Goal: Navigation & Orientation: Find specific page/section

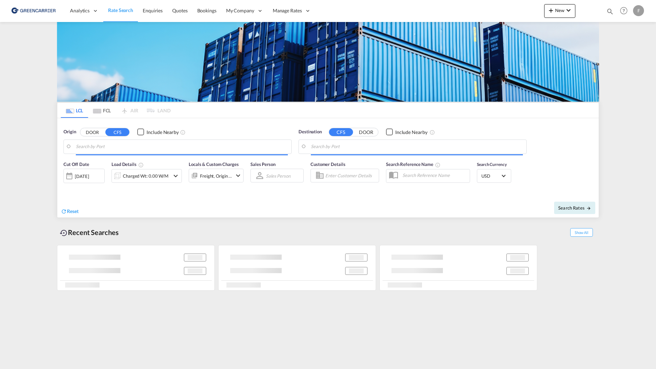
type input "SE-63232, [GEOGRAPHIC_DATA], [GEOGRAPHIC_DATA]"
type input "[GEOGRAPHIC_DATA], AUSYD"
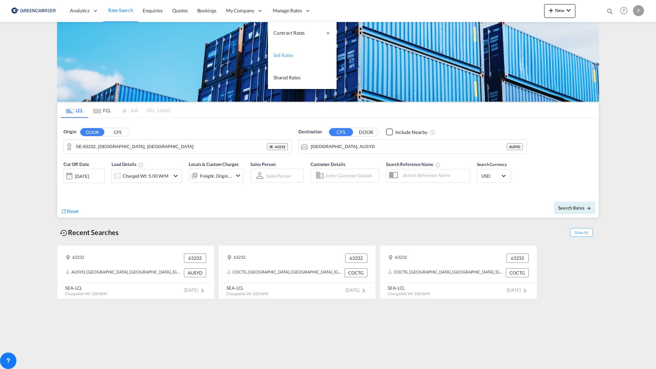
click at [287, 54] on span "Sell Rates" at bounding box center [284, 55] width 20 height 6
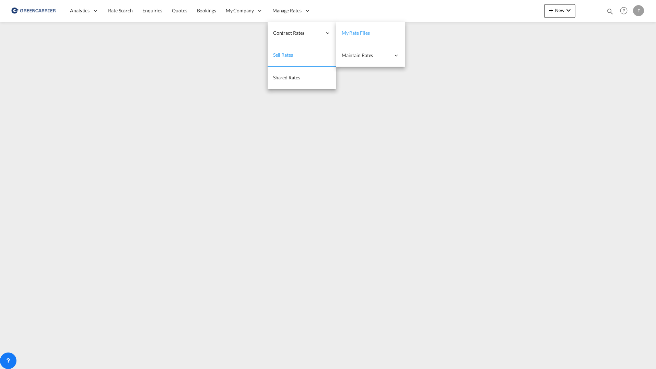
click at [350, 30] on span "My Rate Files" at bounding box center [356, 33] width 28 height 6
